Goal: Find contact information: Find contact information

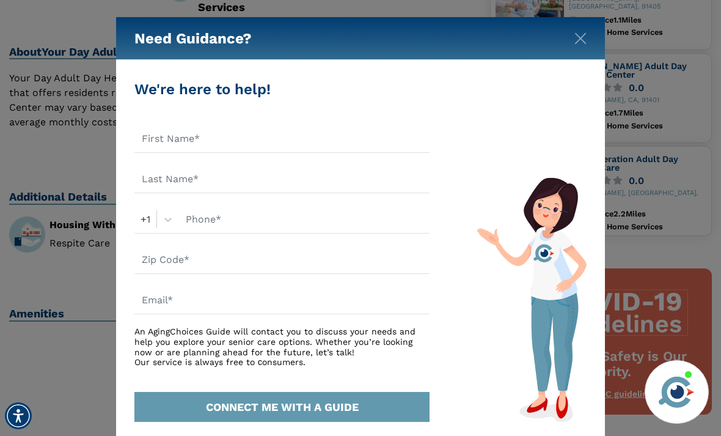
scroll to position [352, 0]
click at [575, 34] on img "Close" at bounding box center [580, 38] width 12 height 12
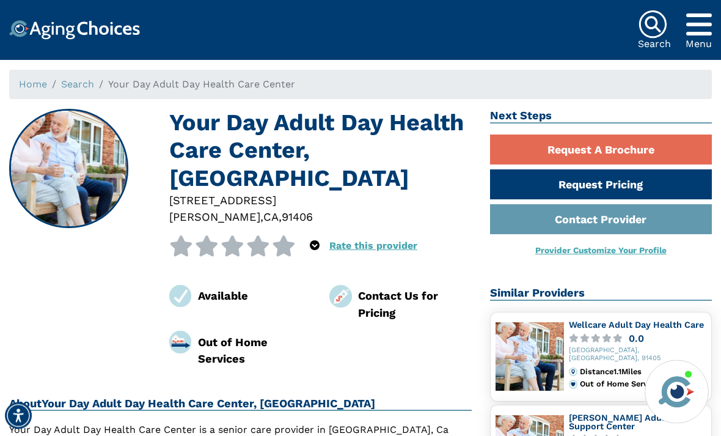
scroll to position [0, 0]
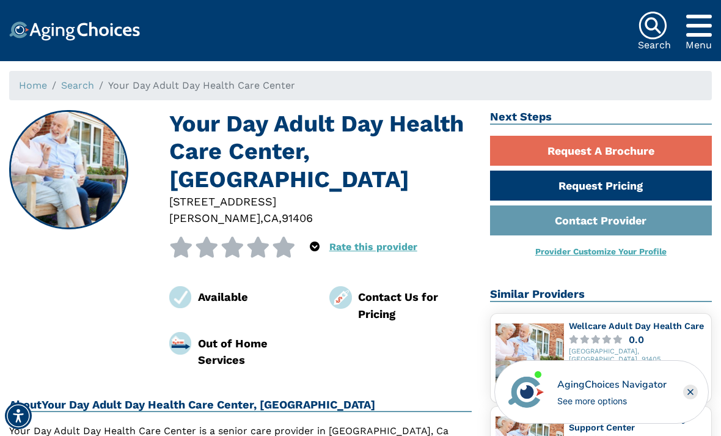
click at [651, 215] on link "Contact Provider" at bounding box center [601, 220] width 222 height 30
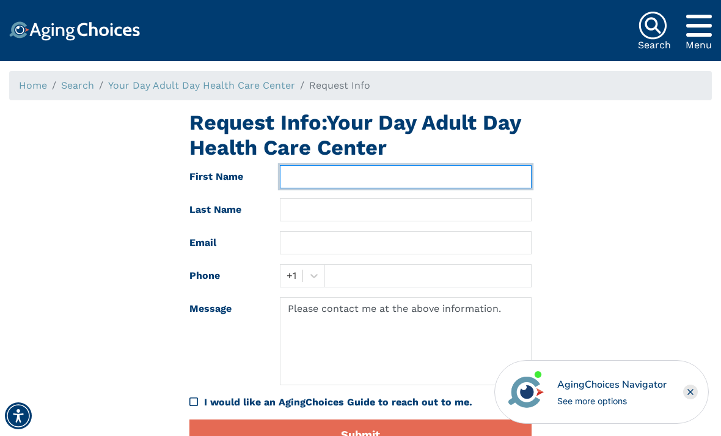
click at [321, 180] on input "text" at bounding box center [406, 176] width 252 height 23
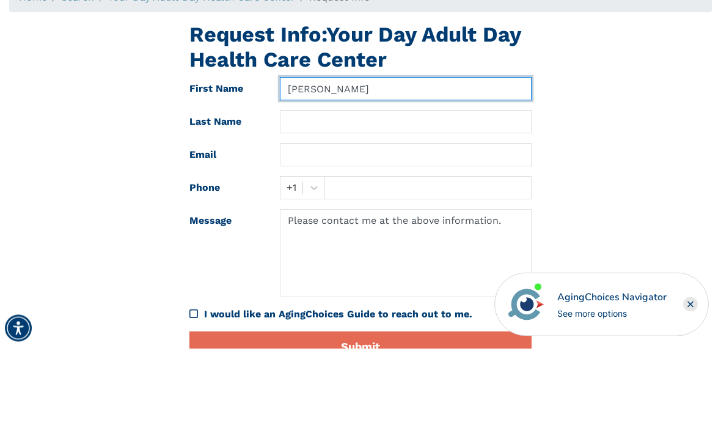
type input "Yoon"
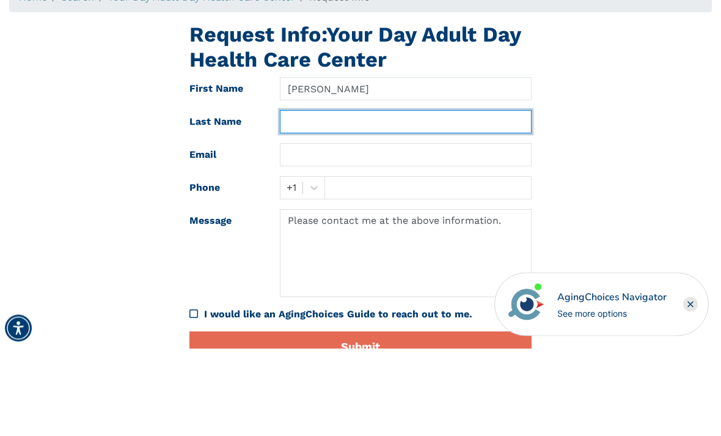
click at [321, 198] on input "text" at bounding box center [406, 209] width 252 height 23
type input "J"
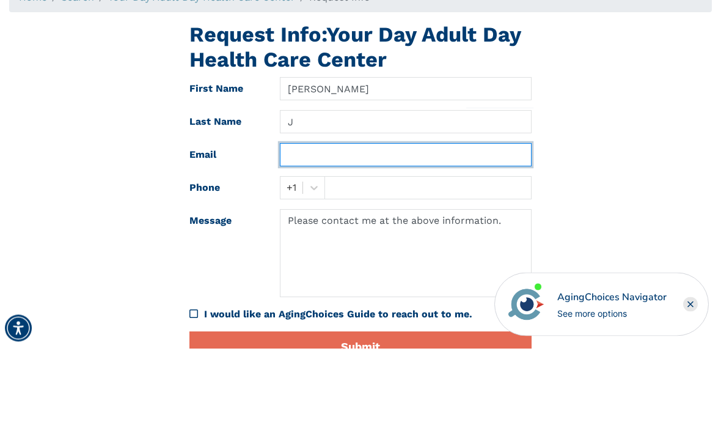
click at [323, 231] on input "text" at bounding box center [406, 242] width 252 height 23
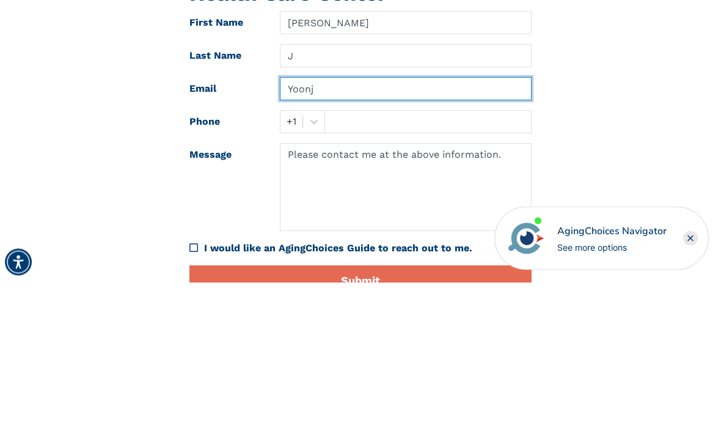
type input "Yoonjj"
